Goal: Task Accomplishment & Management: Manage account settings

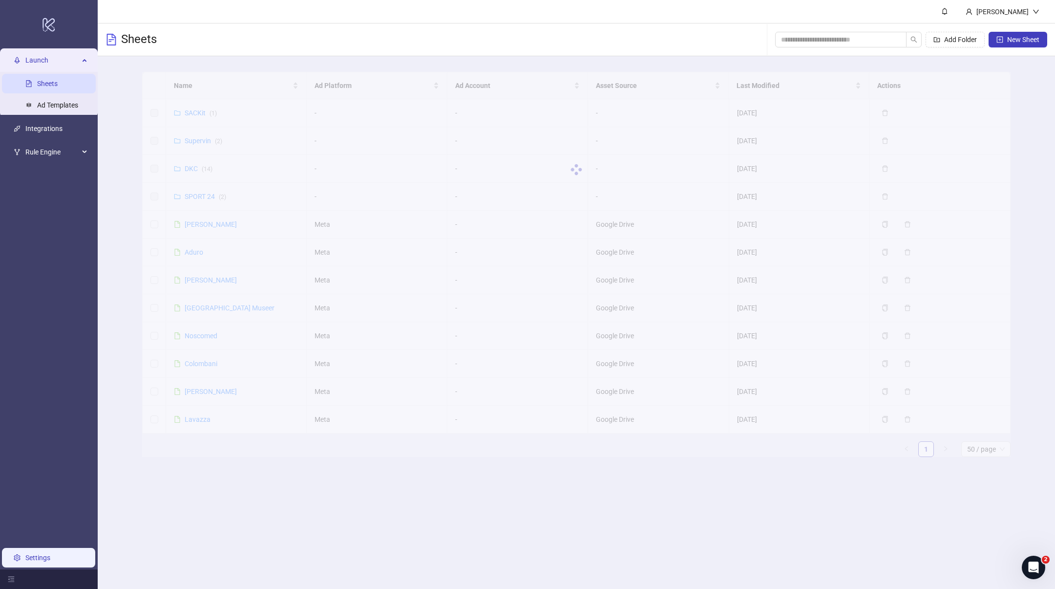
click at [35, 553] on link "Settings" at bounding box center [37, 557] width 25 height 8
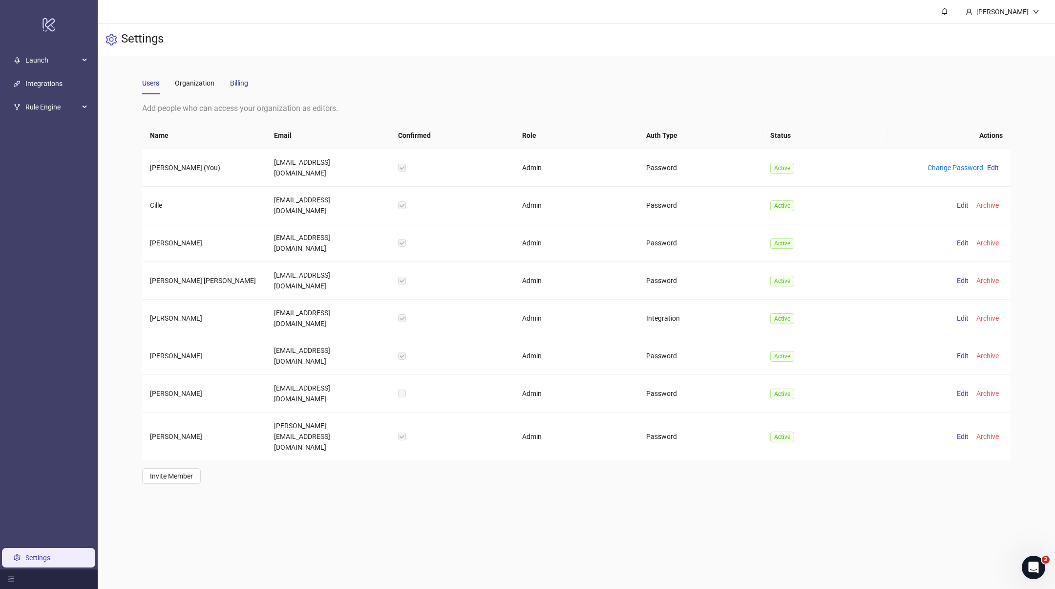
click at [243, 80] on div "Billing" at bounding box center [239, 83] width 18 height 11
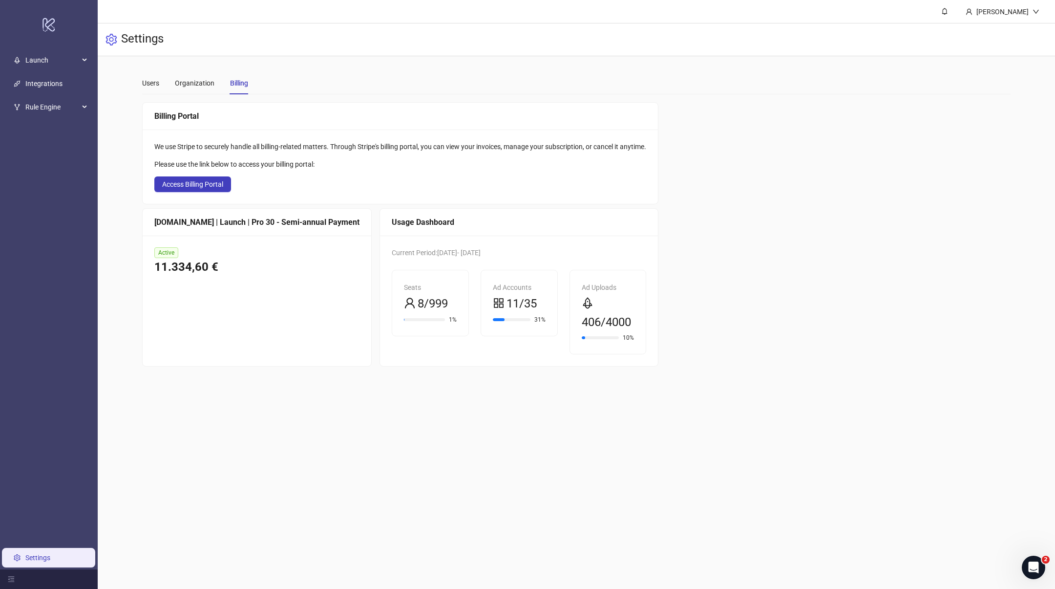
click at [853, 214] on div "Billing Portal We use Stripe to securely handle all billing-related matters. Th…" at bounding box center [576, 234] width 868 height 264
click at [57, 60] on span "Launch" at bounding box center [52, 60] width 54 height 20
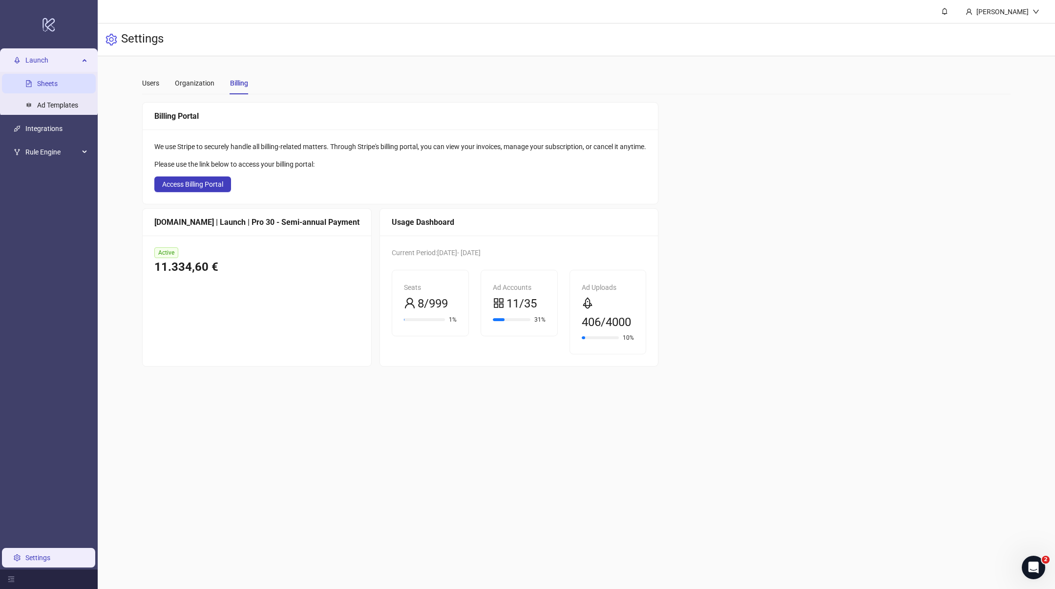
click at [53, 80] on link "Sheets" at bounding box center [47, 84] width 21 height 8
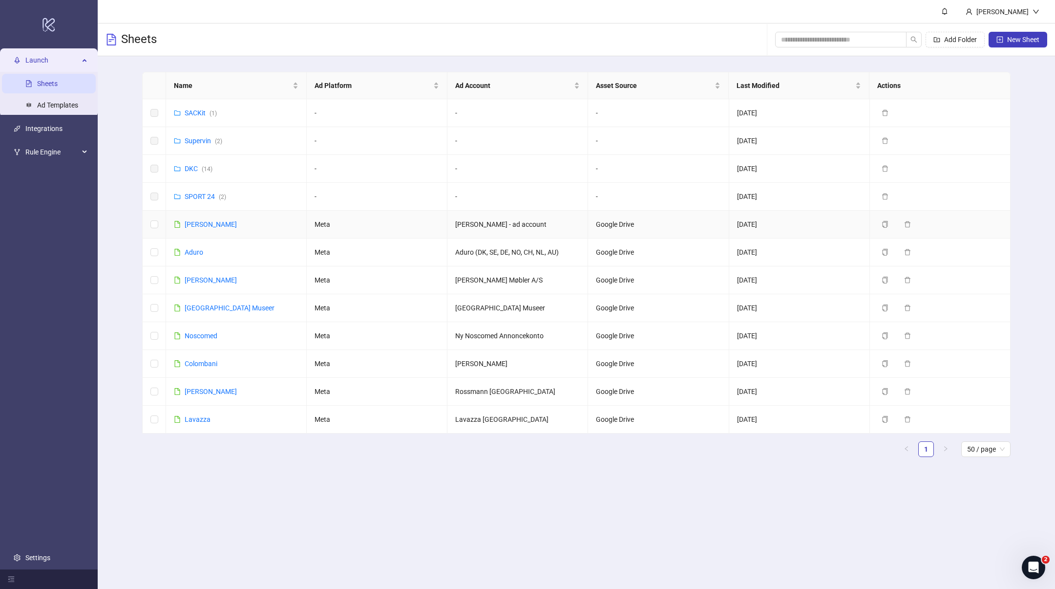
click at [202, 229] on div "[PERSON_NAME]" at bounding box center [211, 224] width 52 height 11
click at [203, 224] on link "[PERSON_NAME]" at bounding box center [211, 224] width 52 height 8
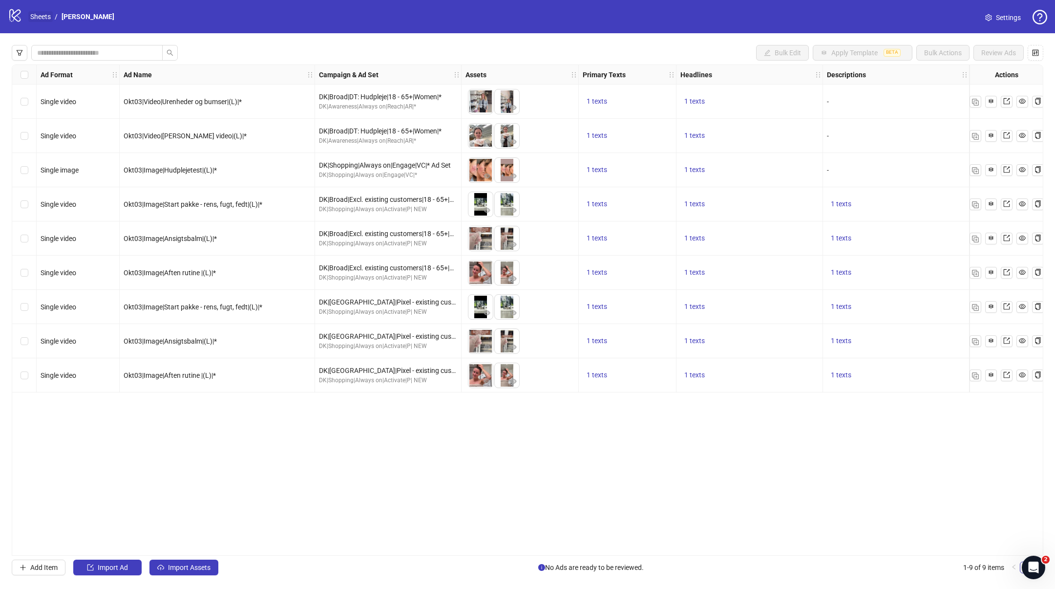
click at [43, 19] on link "Sheets" at bounding box center [40, 16] width 24 height 11
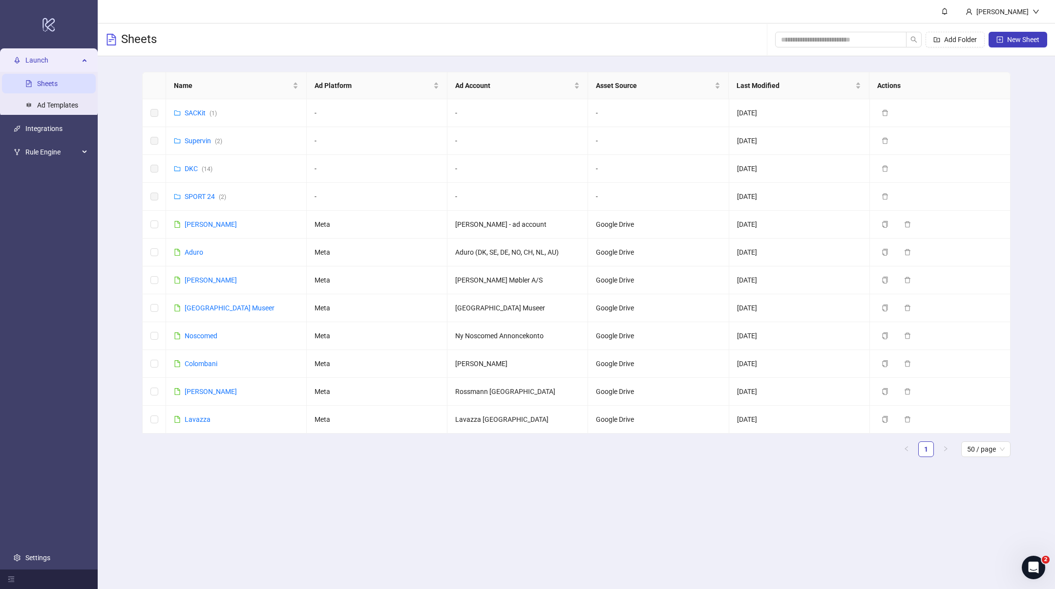
click at [118, 227] on div "Name Ad Platform Ad Account Asset Source Last Modified Actions SACKit ( 1 ) - -…" at bounding box center [576, 268] width 957 height 424
drag, startPoint x: 42, startPoint y: 557, endPoint x: 48, endPoint y: 544, distance: 14.6
click at [42, 557] on link "Settings" at bounding box center [37, 557] width 25 height 8
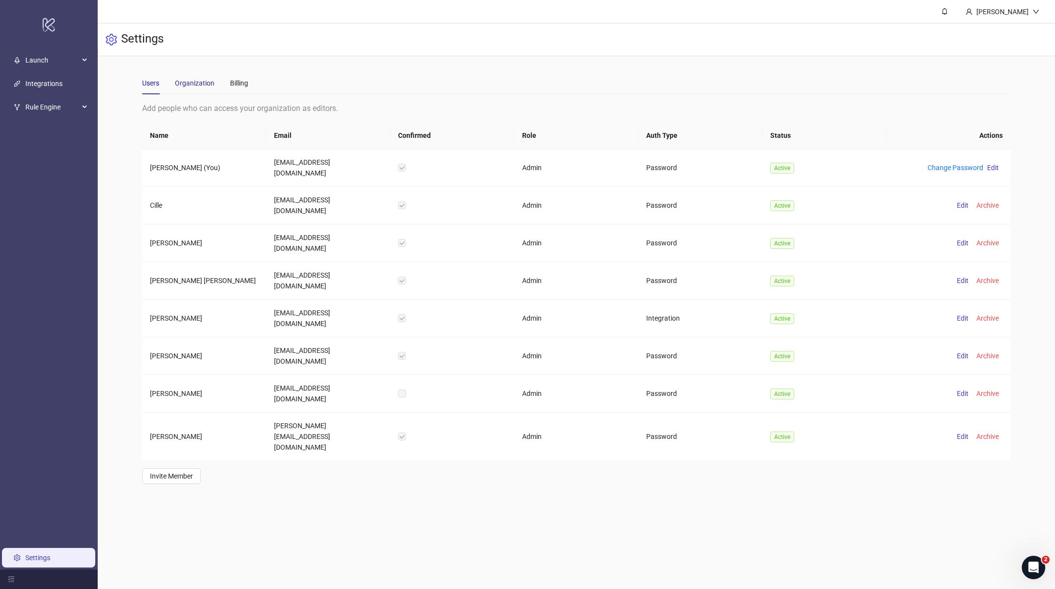
click at [212, 85] on div "Organization" at bounding box center [195, 83] width 40 height 11
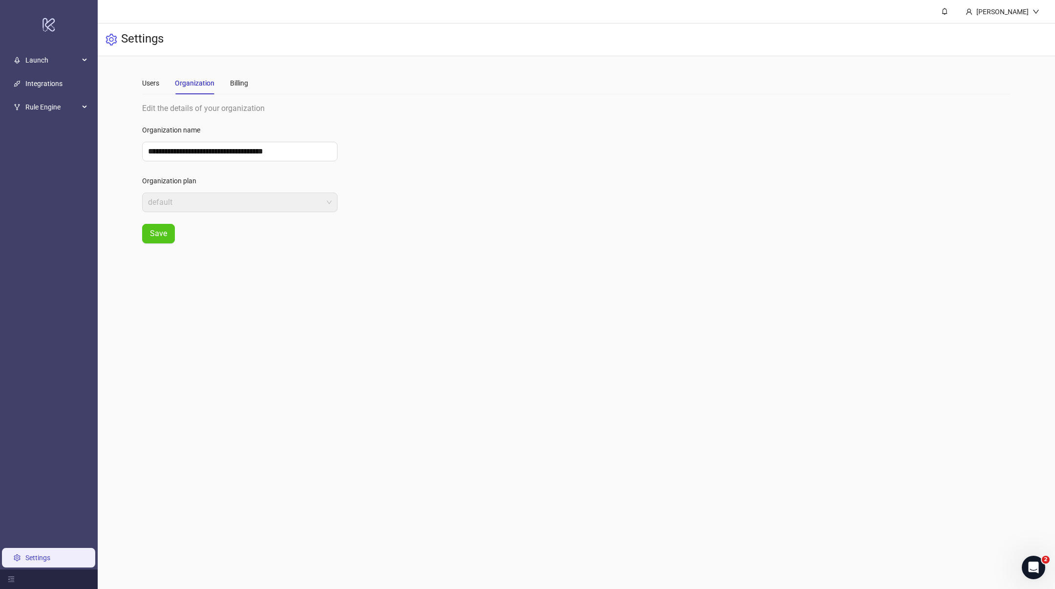
click at [228, 83] on div "Users Organization Billing" at bounding box center [195, 83] width 106 height 22
click at [244, 79] on div "Billing" at bounding box center [239, 83] width 18 height 11
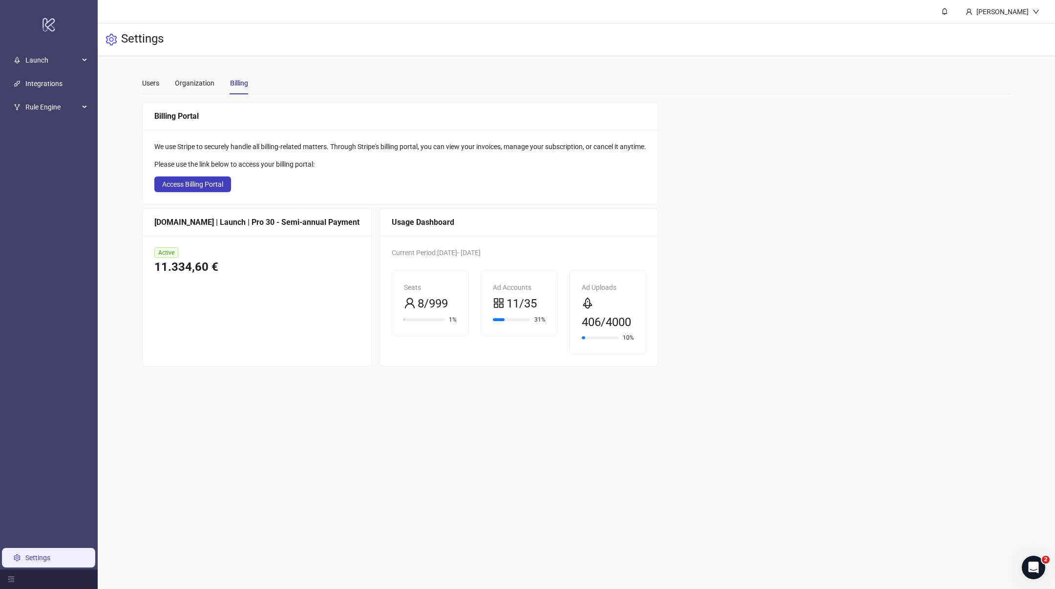
click at [825, 174] on div "Billing Portal We use Stripe to securely handle all billing-related matters. Th…" at bounding box center [576, 234] width 868 height 264
click at [53, 82] on link "Integrations" at bounding box center [43, 84] width 37 height 8
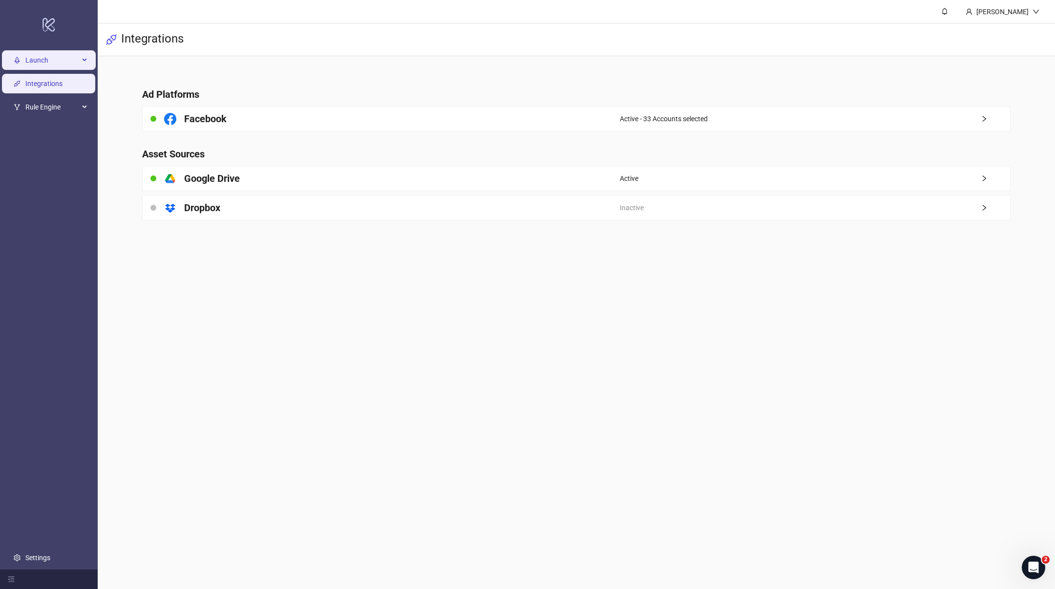
click at [40, 64] on span "Launch" at bounding box center [52, 60] width 54 height 20
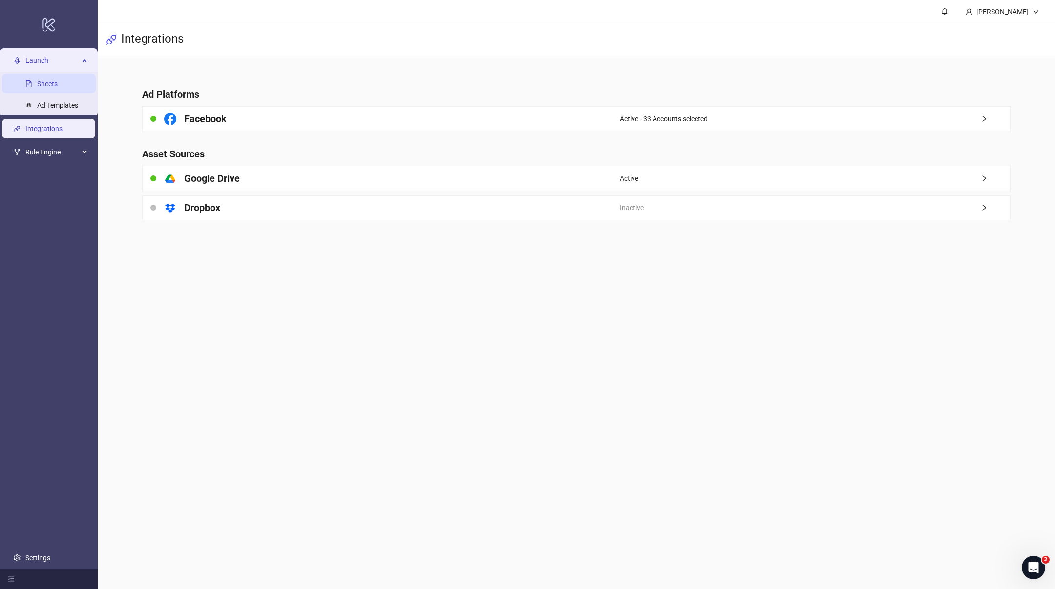
click at [37, 80] on link "Sheets" at bounding box center [47, 84] width 21 height 8
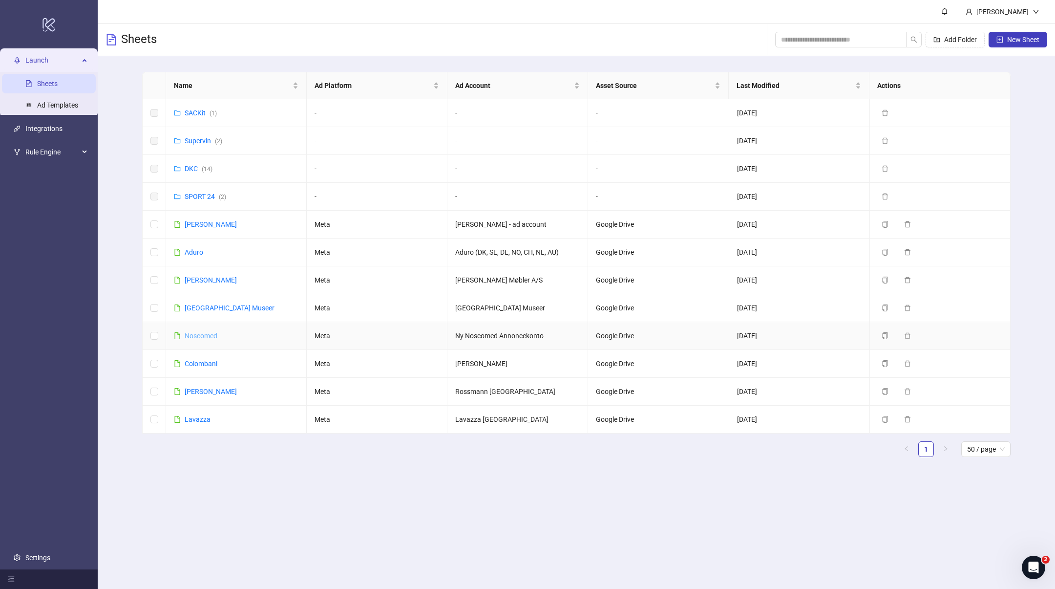
click at [195, 339] on link "Noscomed" at bounding box center [201, 336] width 33 height 8
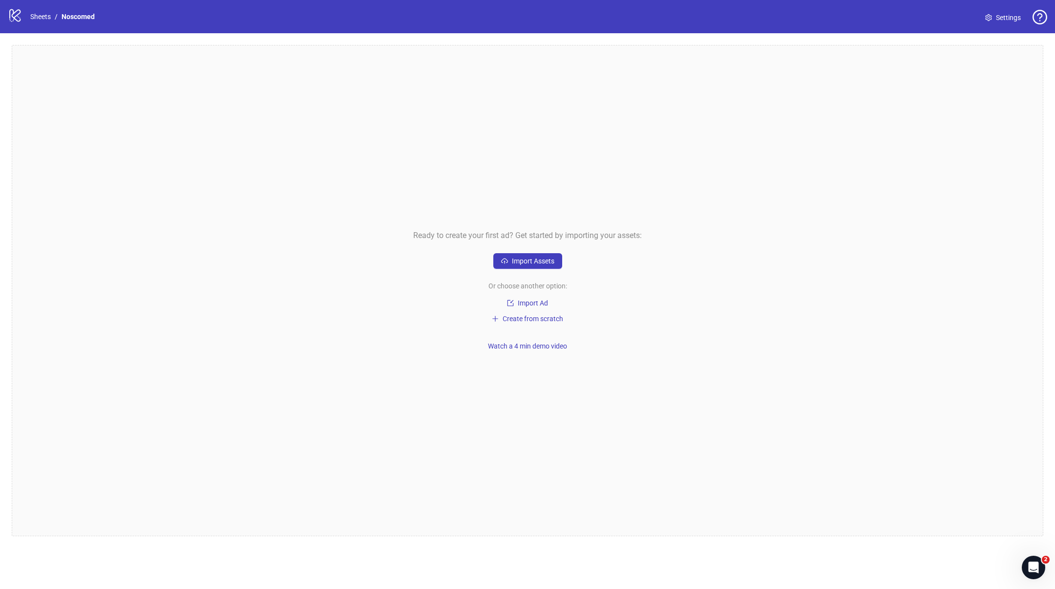
click at [1005, 13] on span "Settings" at bounding box center [1008, 17] width 25 height 11
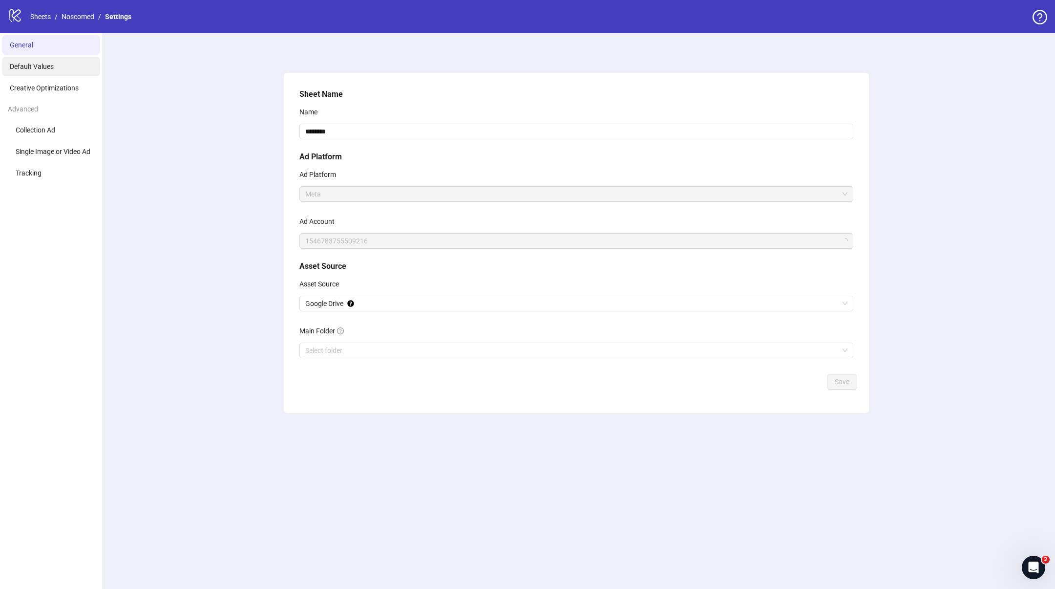
click at [15, 60] on li "Default Values" at bounding box center [51, 67] width 98 height 20
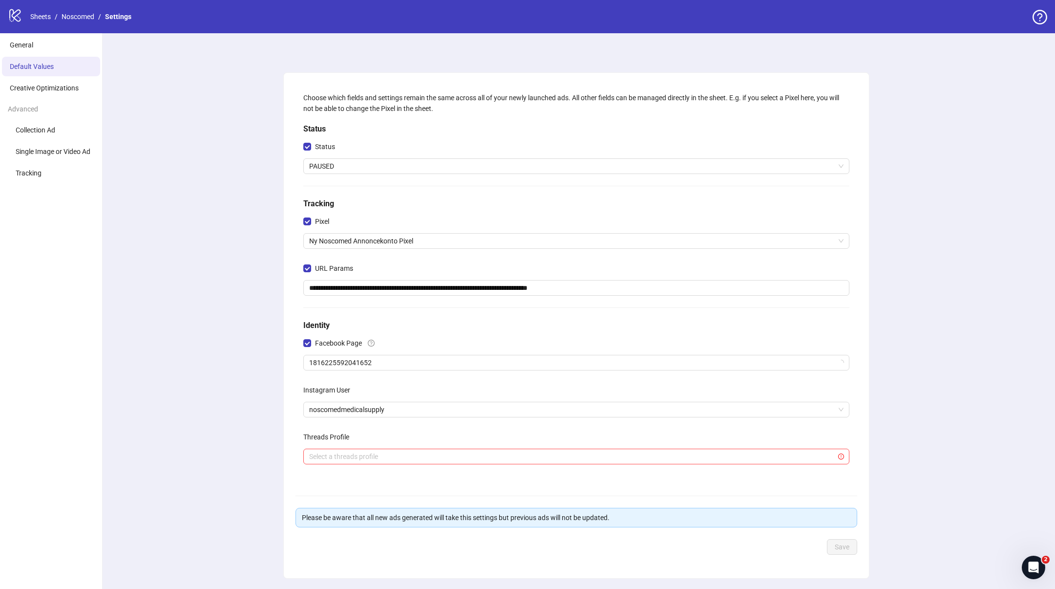
click at [259, 331] on div "**********" at bounding box center [576, 325] width 957 height 584
click at [213, 295] on div "**********" at bounding box center [576, 325] width 957 height 584
click at [26, 48] on span "General" at bounding box center [21, 45] width 23 height 8
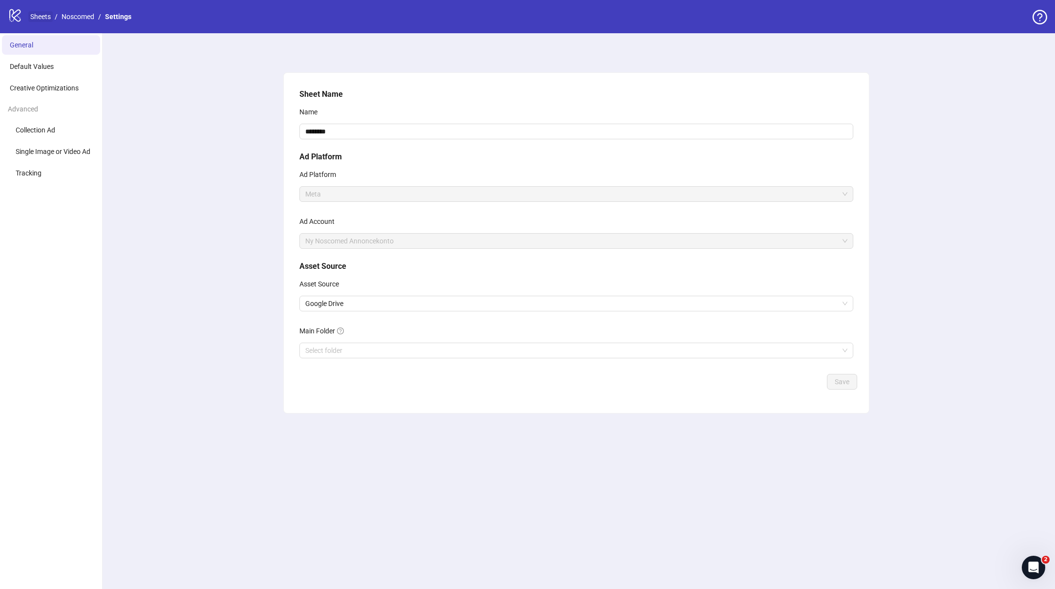
click at [44, 11] on link "Sheets" at bounding box center [40, 16] width 24 height 11
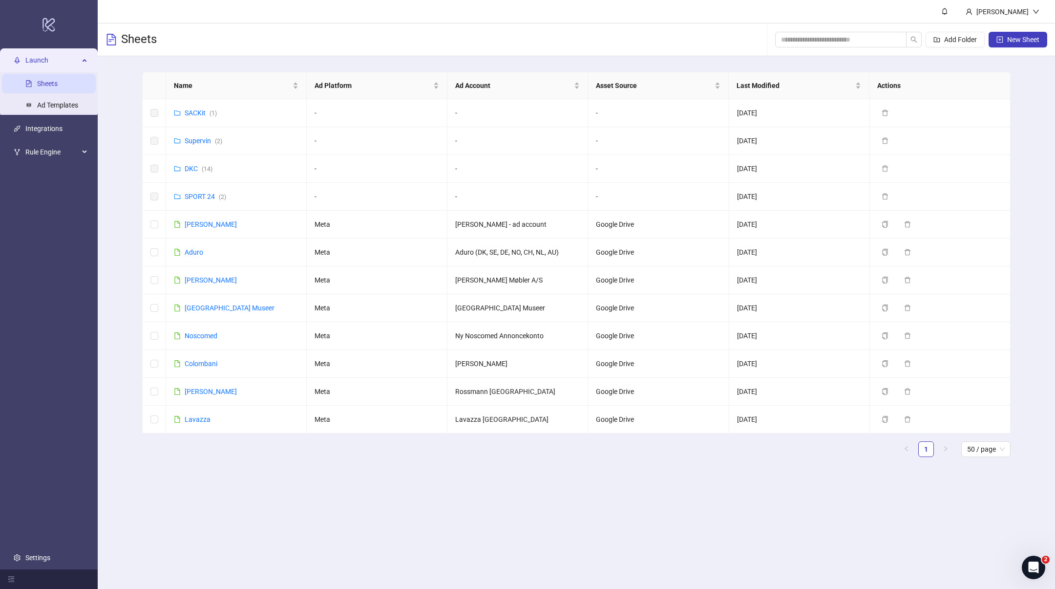
click at [478, 33] on div "Sheets Add Folder New Sheet" at bounding box center [576, 39] width 957 height 33
